Goal: Book appointment/travel/reservation

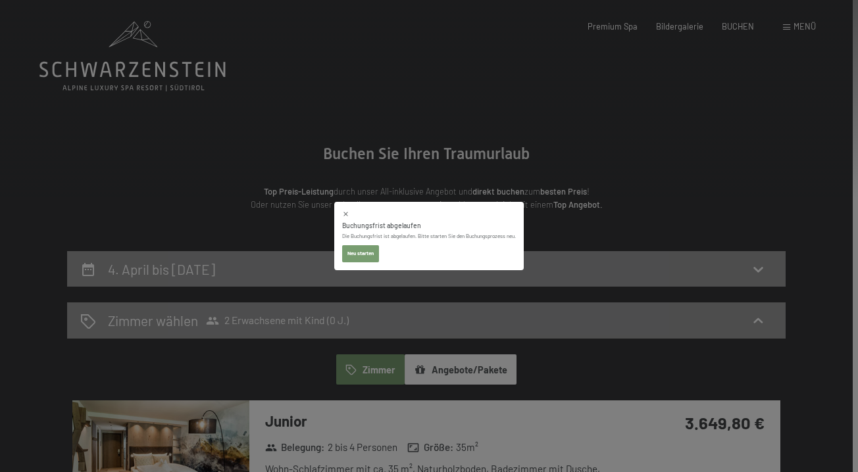
click at [368, 257] on button "Neu starten" at bounding box center [360, 253] width 37 height 17
select select "[DATE]"
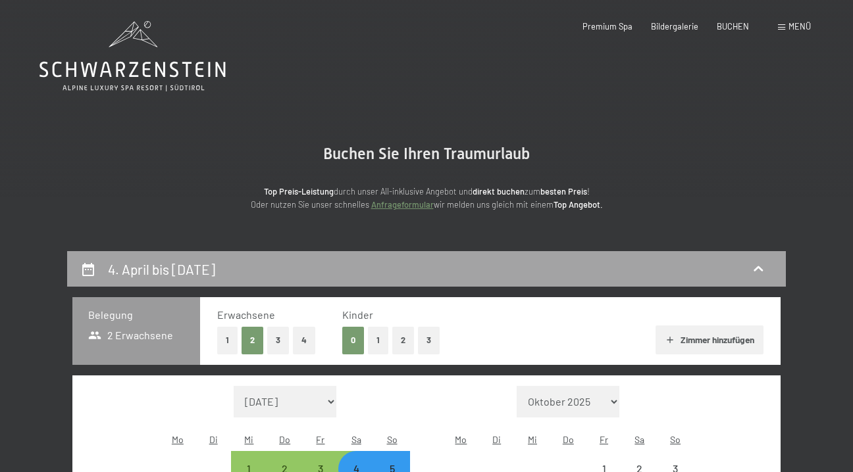
select select "[DATE]"
click at [274, 269] on div "4. April bis [DATE]" at bounding box center [426, 269] width 692 height 19
select select "[DATE]"
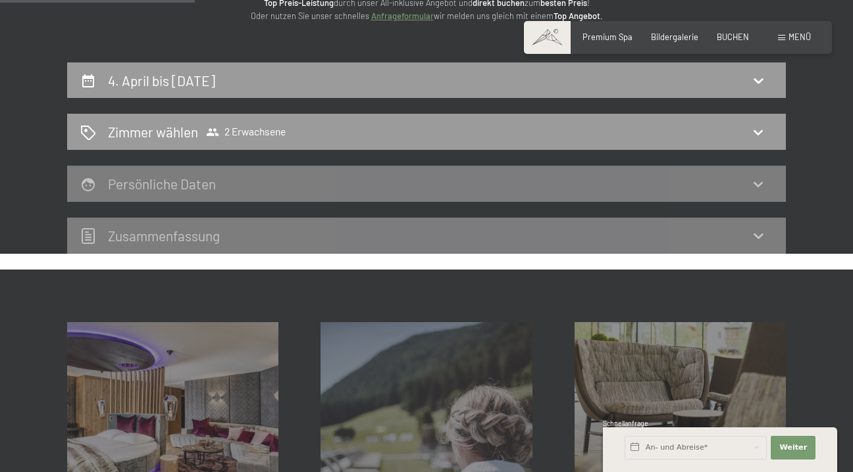
scroll to position [173, 0]
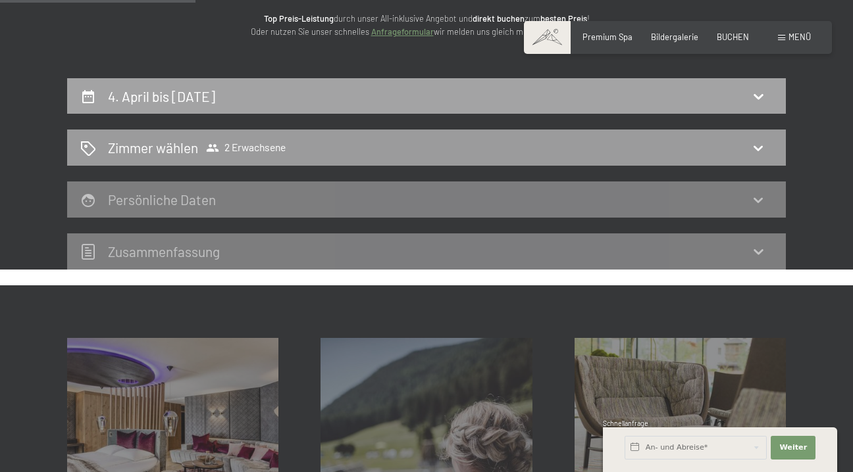
click at [215, 88] on h2 "4. April bis [DATE]" at bounding box center [161, 96] width 107 height 16
select select "[DATE]"
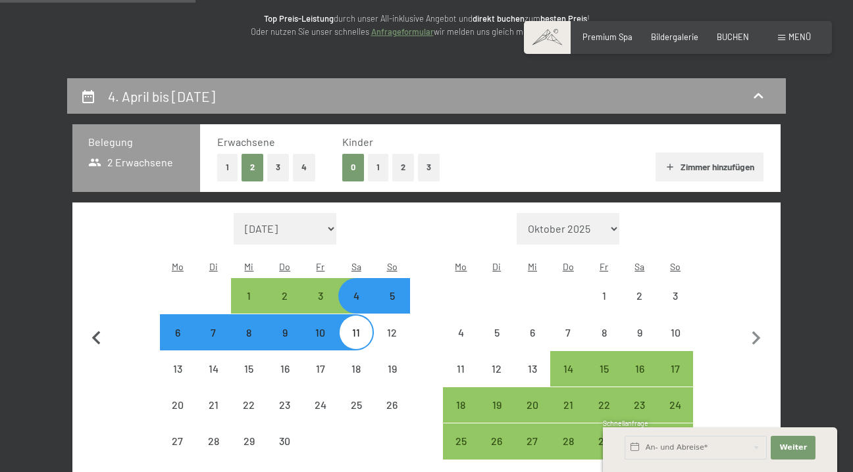
click at [96, 331] on icon "button" at bounding box center [96, 338] width 9 height 14
select select "[DATE]"
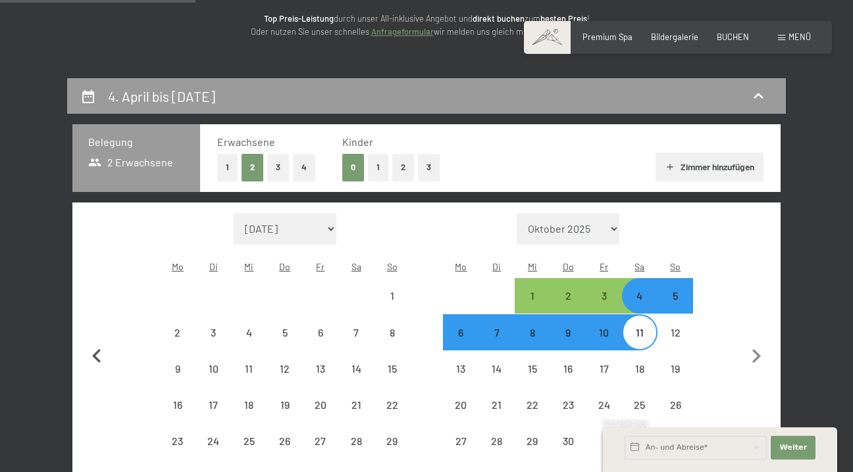
click at [96, 326] on button "button" at bounding box center [97, 355] width 28 height 284
select select "[DATE]"
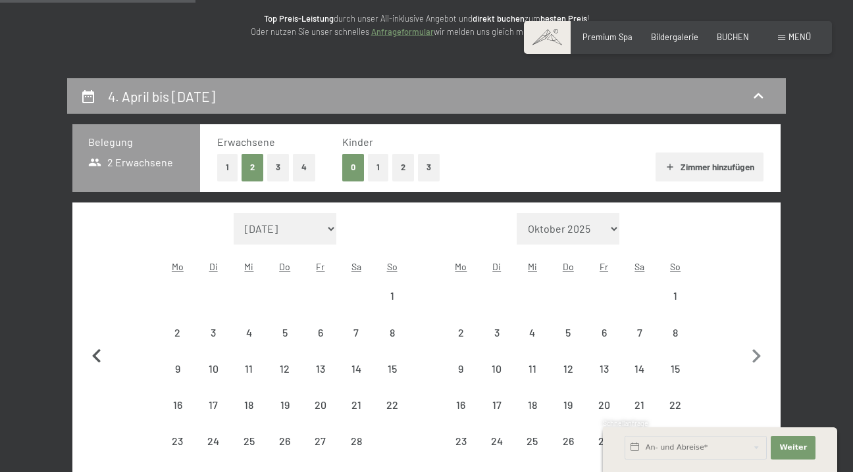
click at [96, 326] on button "button" at bounding box center [97, 355] width 28 height 284
select select "[DATE]"
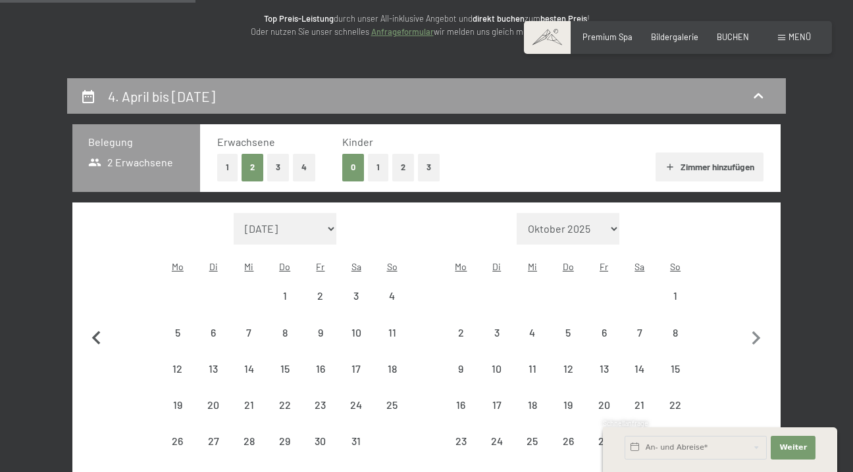
click at [96, 331] on icon "button" at bounding box center [96, 338] width 9 height 14
select select "[DATE]"
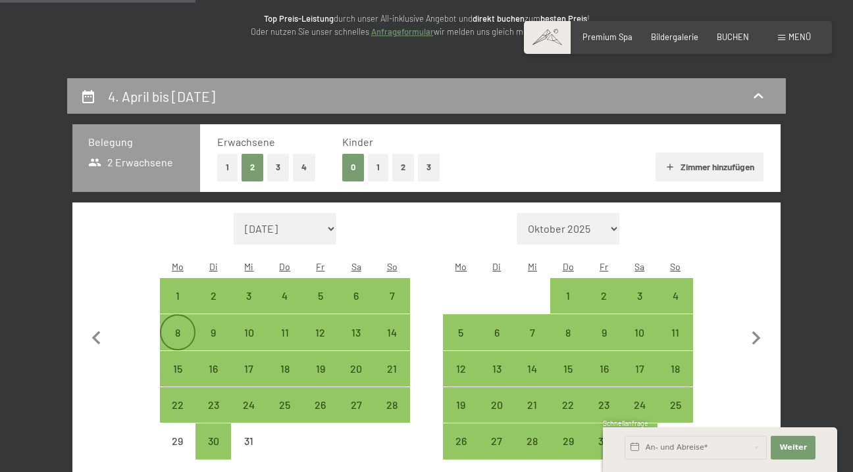
click at [174, 316] on div "8" at bounding box center [177, 332] width 33 height 33
select select "[DATE]"
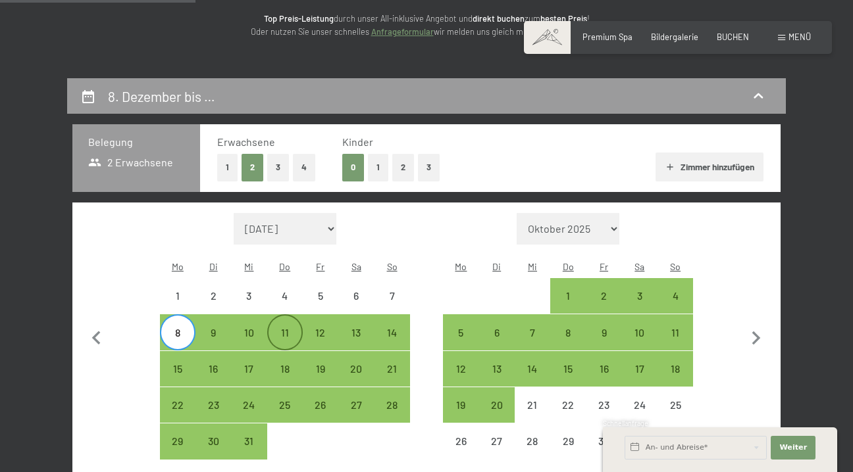
click at [278, 328] on div "11" at bounding box center [284, 344] width 33 height 33
select select "[DATE]"
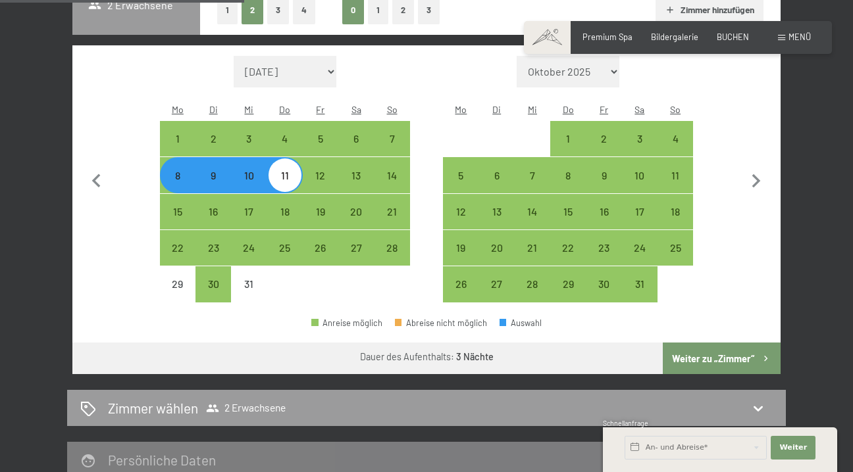
click at [722, 344] on button "Weiter zu „Zimmer“" at bounding box center [721, 359] width 118 height 32
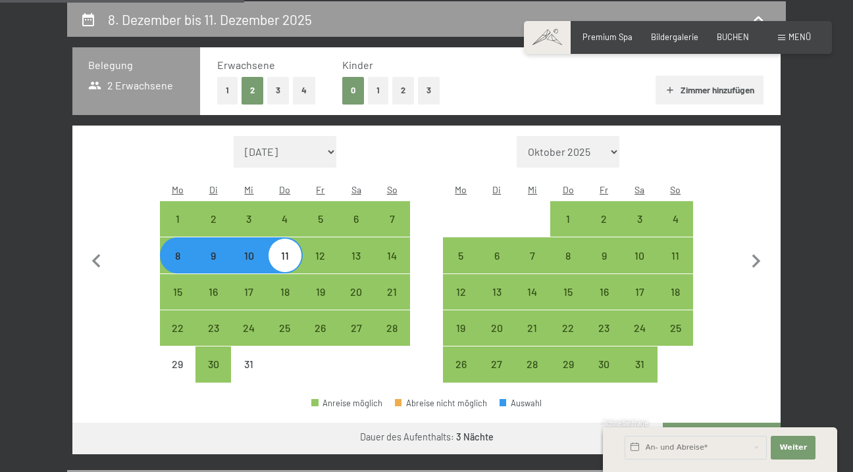
select select "[DATE]"
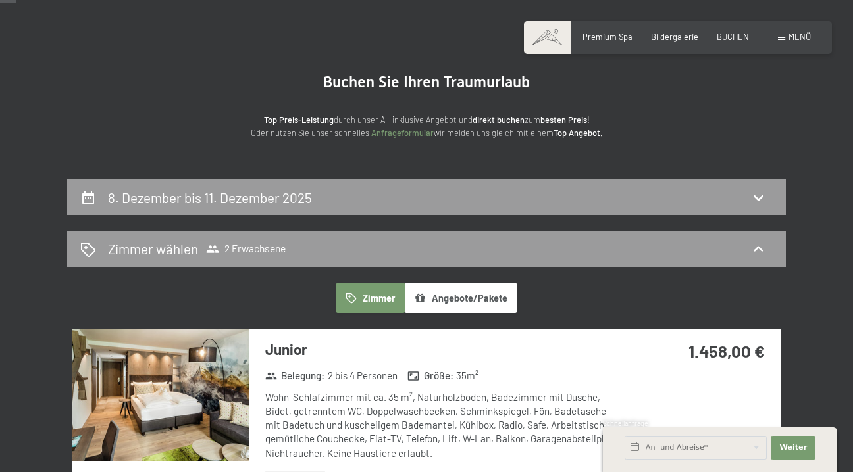
scroll to position [0, 0]
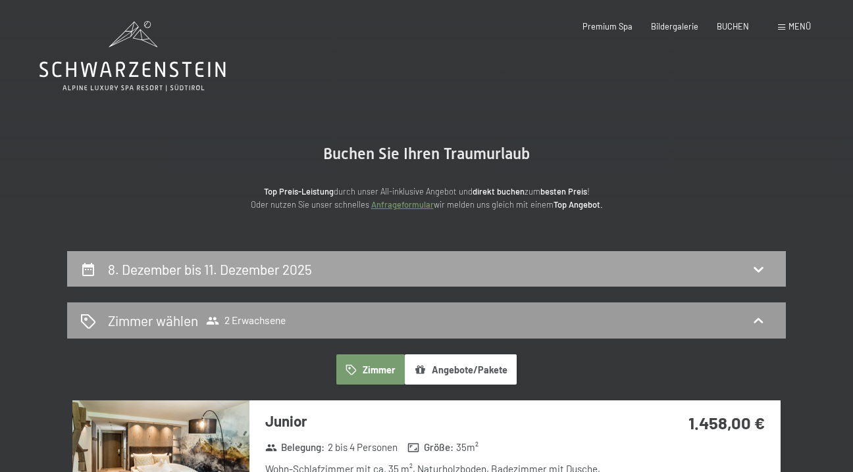
click at [266, 278] on div "8. Dezember bis 11. Dezember 2025" at bounding box center [426, 269] width 718 height 36
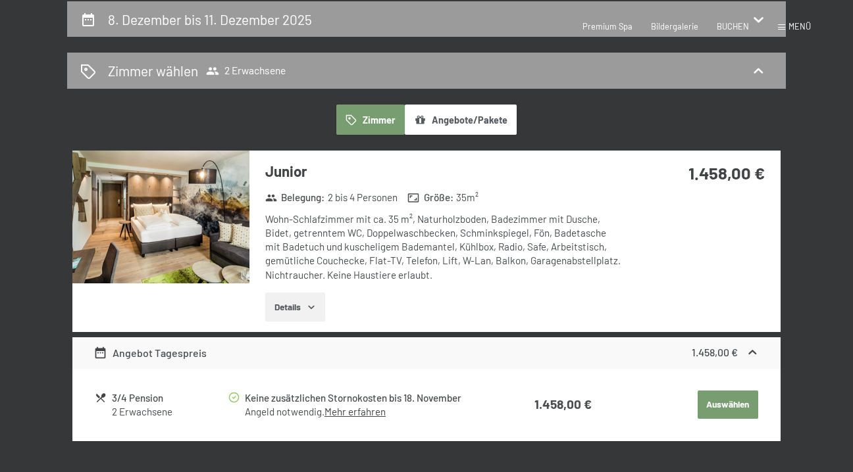
select select "[DATE]"
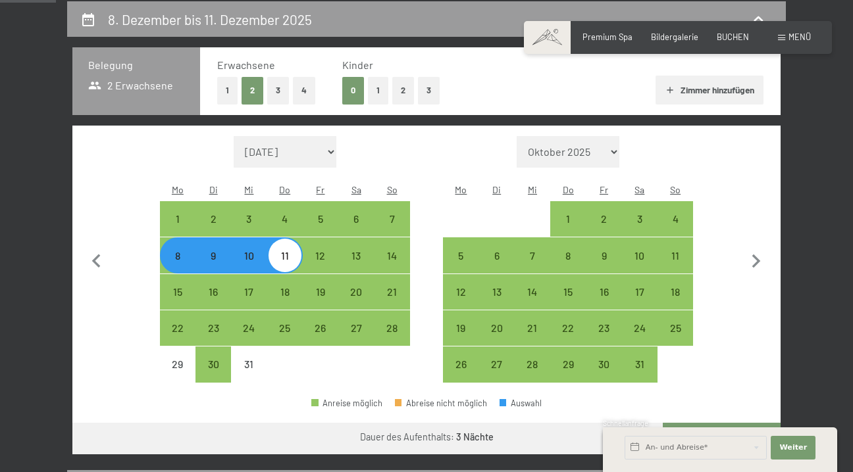
click at [177, 251] on div "8" at bounding box center [177, 267] width 33 height 33
select select "[DATE]"
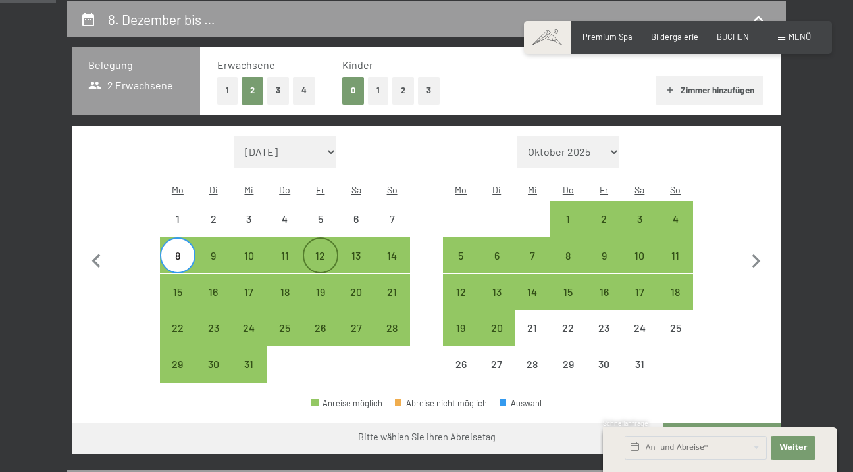
drag, startPoint x: 342, startPoint y: 230, endPoint x: 309, endPoint y: 235, distance: 34.0
click at [309, 237] on div "8 9 10 11 12 13 14" at bounding box center [285, 255] width 250 height 36
click at [330, 251] on div "12" at bounding box center [320, 267] width 33 height 33
select select "[DATE]"
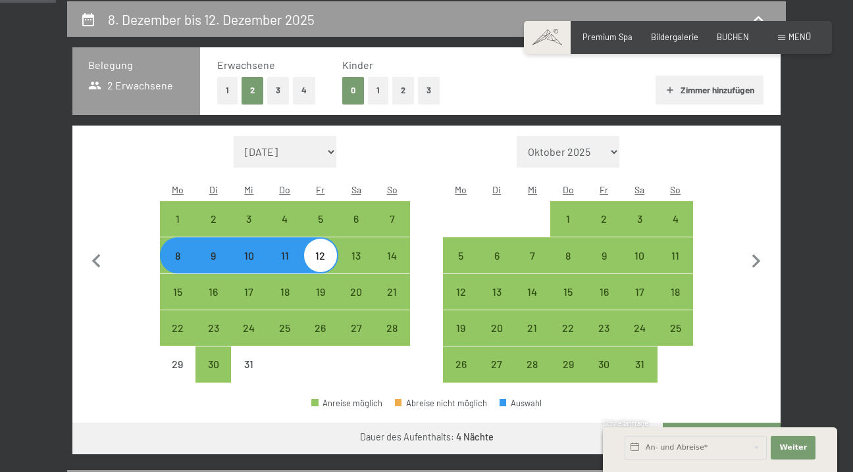
click at [741, 423] on button "Weiter zu „Zimmer“" at bounding box center [721, 439] width 118 height 32
select select "[DATE]"
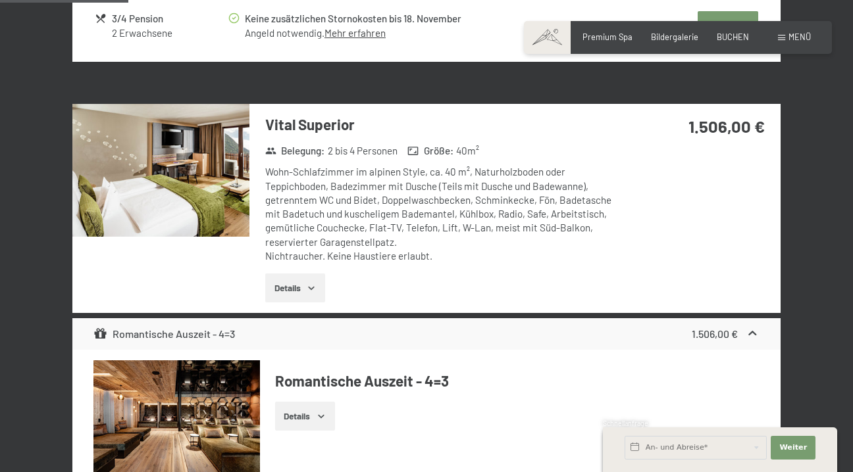
scroll to position [856, 0]
